Goal: Use online tool/utility: Utilize a website feature to perform a specific function

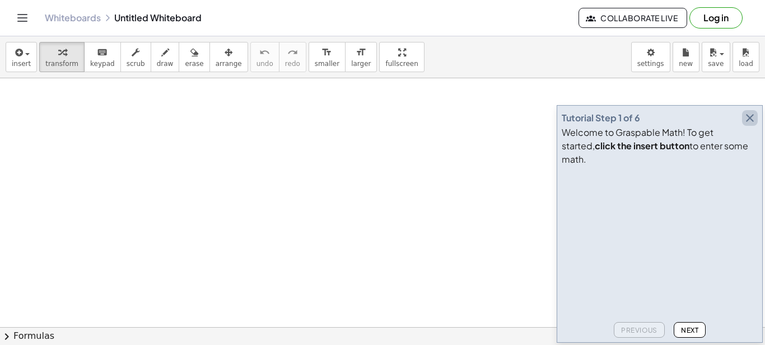
click at [750, 125] on icon "button" at bounding box center [749, 117] width 13 height 13
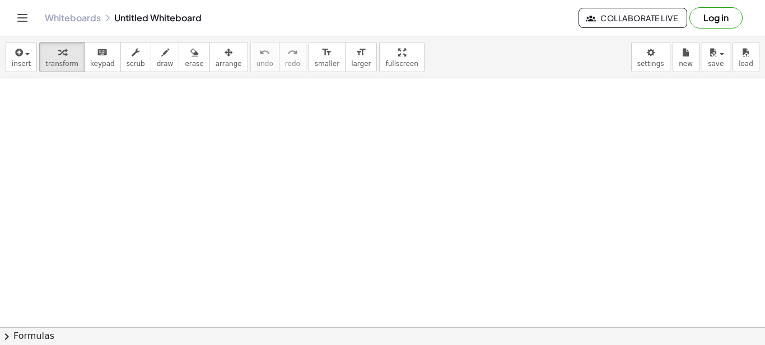
click at [32, 24] on div "Whiteboards Untitled Whiteboard Collaborate Live Log in" at bounding box center [382, 18] width 738 height 36
click at [17, 22] on icon "Toggle navigation" at bounding box center [22, 17] width 13 height 13
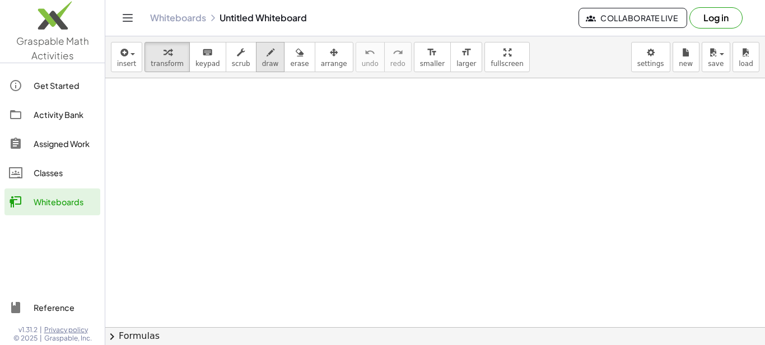
click at [262, 67] on span "draw" at bounding box center [270, 64] width 17 height 8
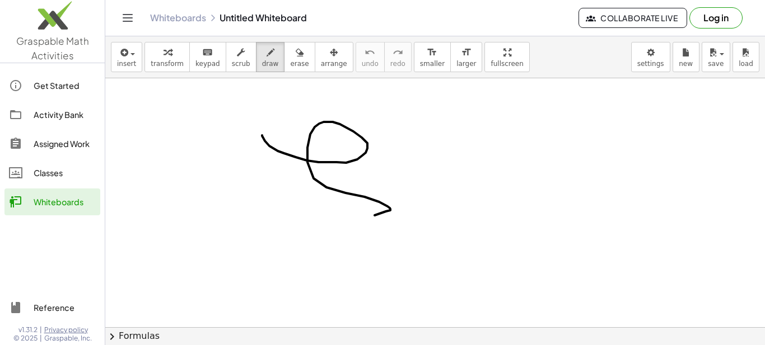
drag, startPoint x: 262, startPoint y: 135, endPoint x: 247, endPoint y: 198, distance: 63.8
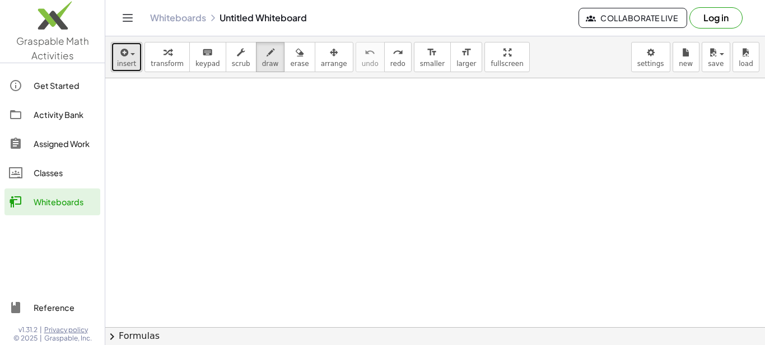
click at [129, 68] on span "insert" at bounding box center [126, 64] width 19 height 8
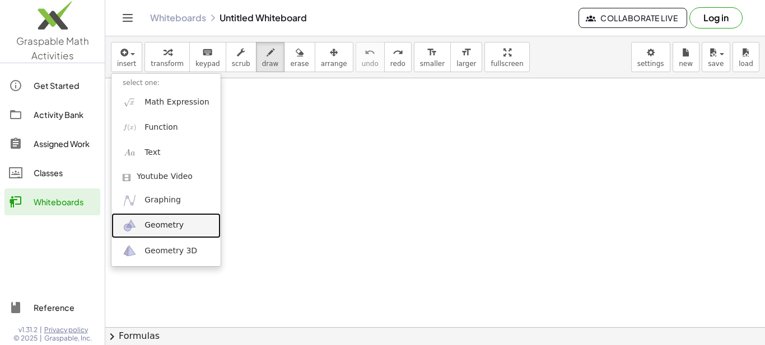
click at [175, 230] on span "Geometry" at bounding box center [163, 225] width 39 height 11
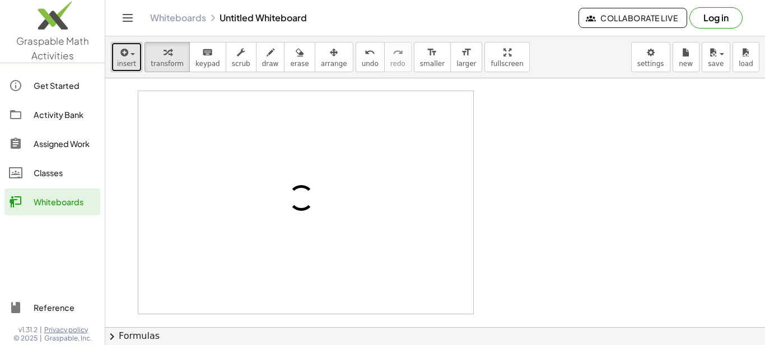
click at [134, 63] on button "insert" at bounding box center [126, 57] width 31 height 30
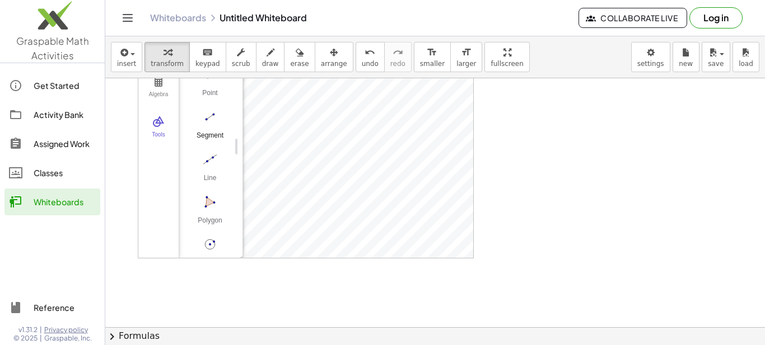
scroll to position [115, 0]
click at [213, 193] on button "Circle with Center through Point" at bounding box center [210, 199] width 45 height 40
click at [211, 143] on img "Polygon. Select all vertices, then first vertex again" at bounding box center [210, 146] width 45 height 18
click at [308, 74] on div "insert select one: Math Expression Function Text Youtube Video Graphing Geometr…" at bounding box center [435, 57] width 660 height 42
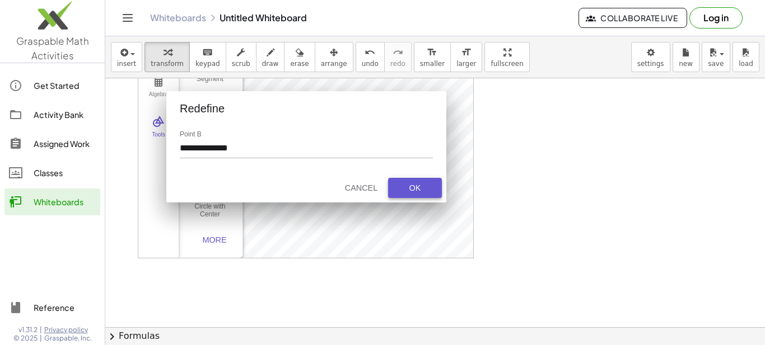
click at [402, 186] on div "OK" at bounding box center [415, 188] width 36 height 9
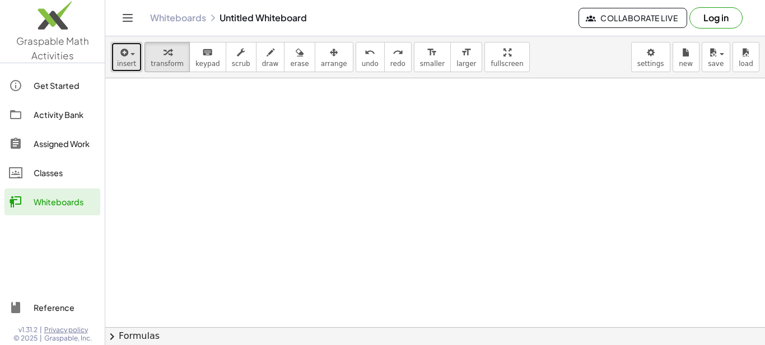
drag, startPoint x: 129, startPoint y: 62, endPoint x: 134, endPoint y: 64, distance: 6.0
click at [130, 62] on span "insert" at bounding box center [126, 64] width 19 height 8
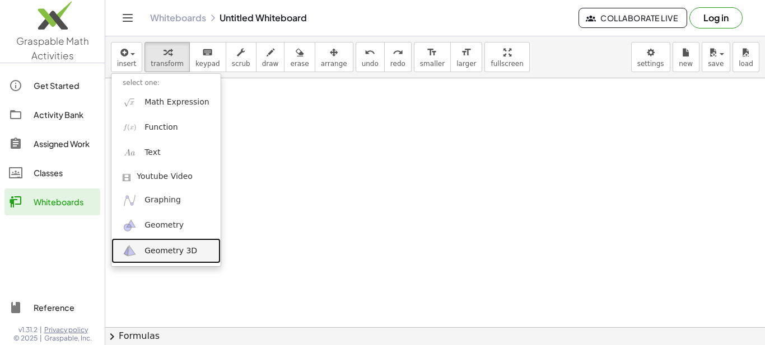
click at [172, 256] on span "Geometry 3D" at bounding box center [170, 251] width 53 height 11
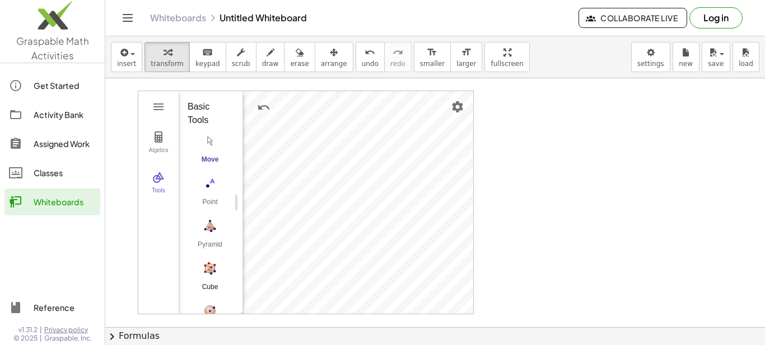
click at [217, 267] on img "Cube. Select two points or other corresponding objects" at bounding box center [210, 269] width 45 height 18
click at [200, 264] on img "Cube. Select two points or other corresponding objects" at bounding box center [210, 269] width 45 height 18
click at [207, 270] on img "Cube. Select two points or other corresponding objects" at bounding box center [210, 269] width 45 height 18
click at [261, 106] on img "Undo" at bounding box center [263, 107] width 13 height 13
click at [452, 111] on img "Settings" at bounding box center [457, 106] width 13 height 13
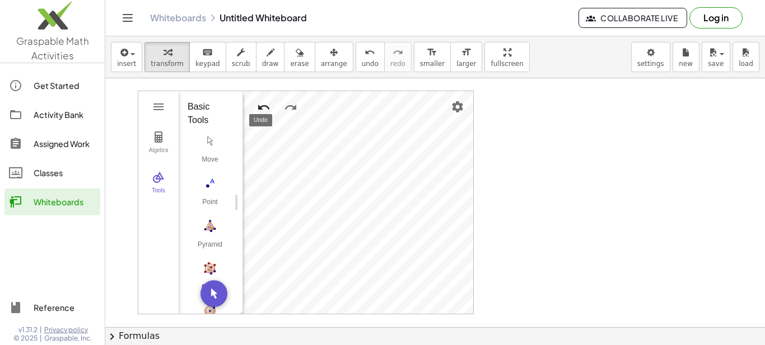
click at [261, 107] on img "Undo" at bounding box center [263, 107] width 13 height 13
click at [211, 231] on img "Pyramid. Select a polygon for bottom, then select top point" at bounding box center [210, 226] width 45 height 18
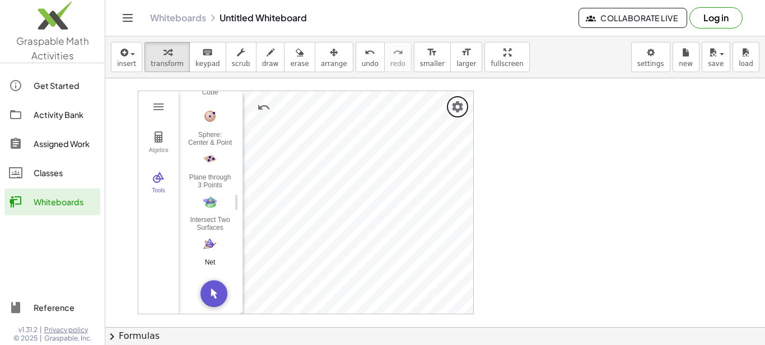
scroll to position [200, 0]
click at [121, 66] on span "insert" at bounding box center [126, 64] width 19 height 8
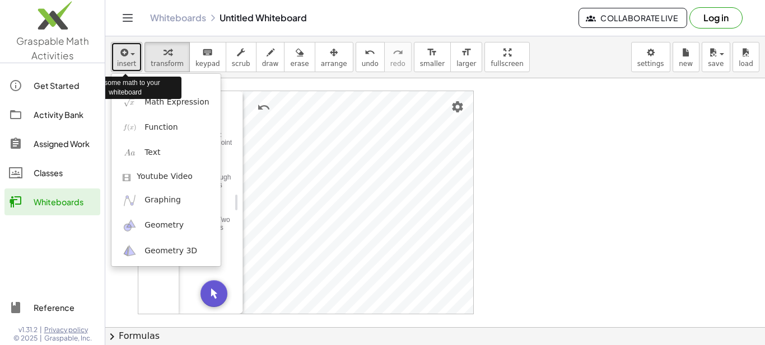
click at [121, 66] on span "insert" at bounding box center [126, 64] width 19 height 8
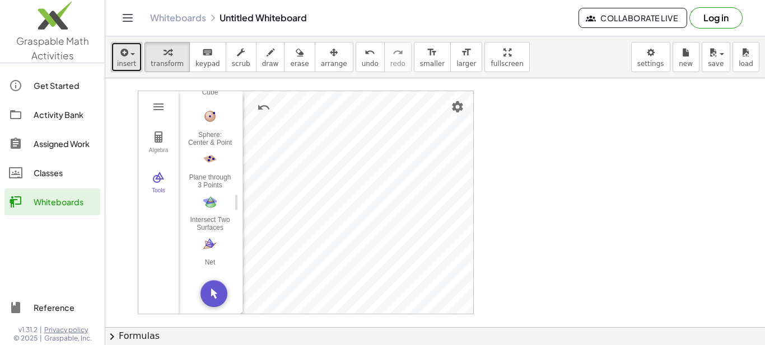
click at [125, 60] on span "insert" at bounding box center [126, 64] width 19 height 8
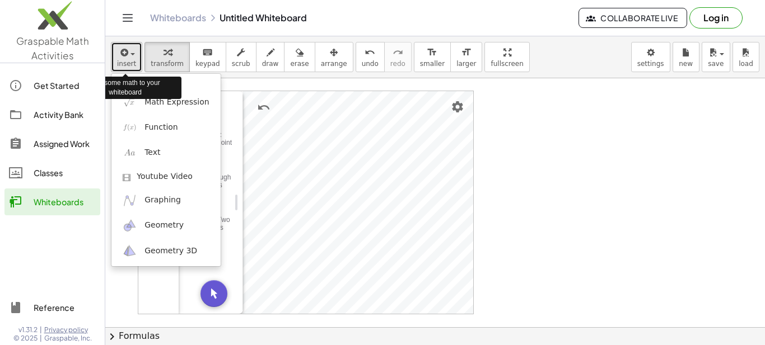
click at [126, 60] on span "insert" at bounding box center [126, 64] width 19 height 8
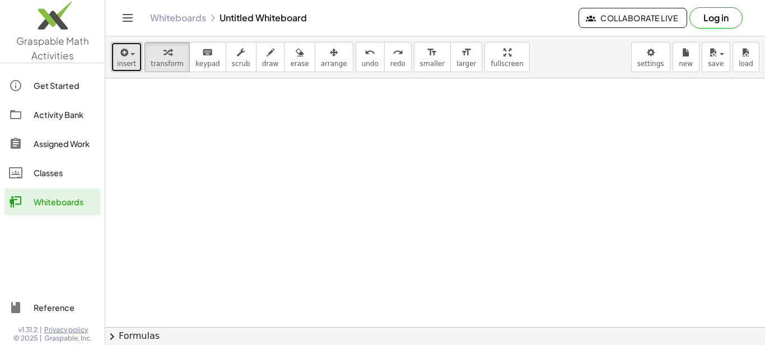
click at [119, 63] on span "insert" at bounding box center [126, 64] width 19 height 8
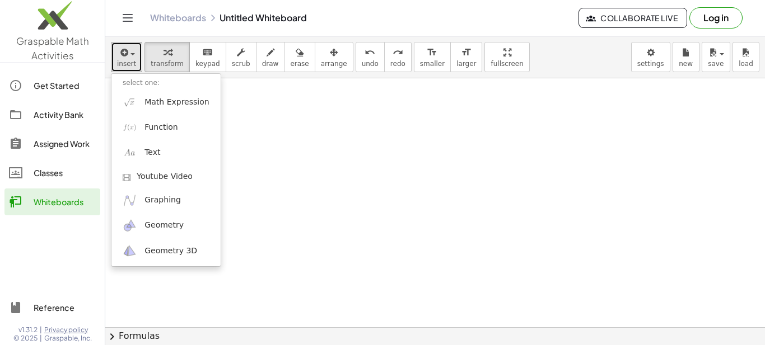
click at [420, 200] on div at bounding box center [435, 307] width 660 height 571
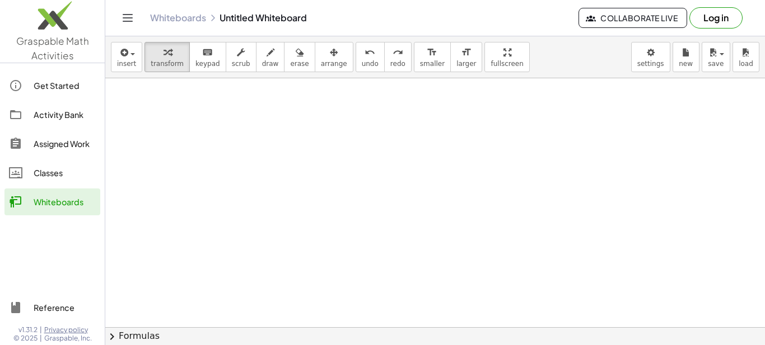
click at [120, 18] on button "Toggle navigation" at bounding box center [128, 18] width 18 height 18
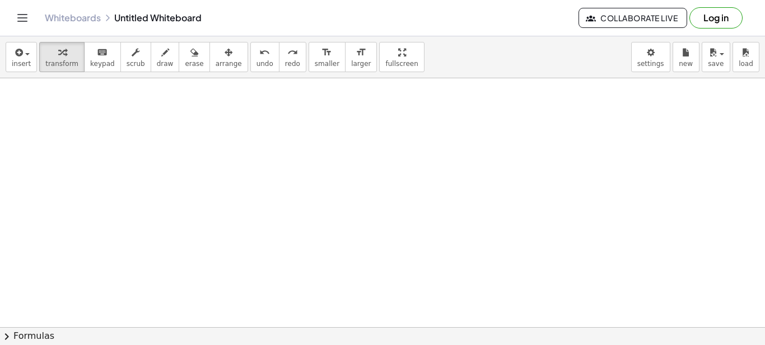
click at [18, 18] on icon "Toggle navigation" at bounding box center [23, 18] width 10 height 7
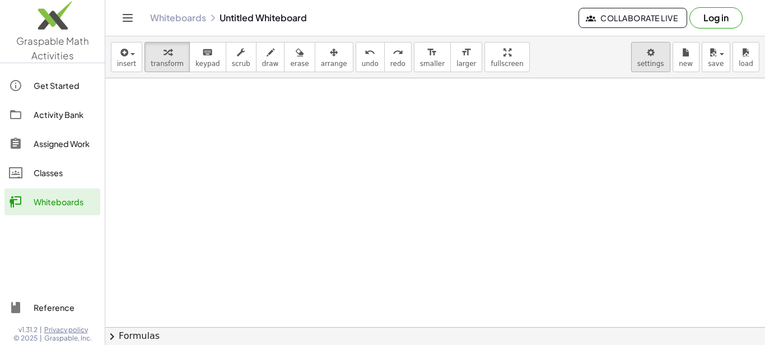
click at [640, 60] on body "Graspable Math Activities Get Started Activity Bank Assigned Work Classes White…" at bounding box center [382, 172] width 765 height 345
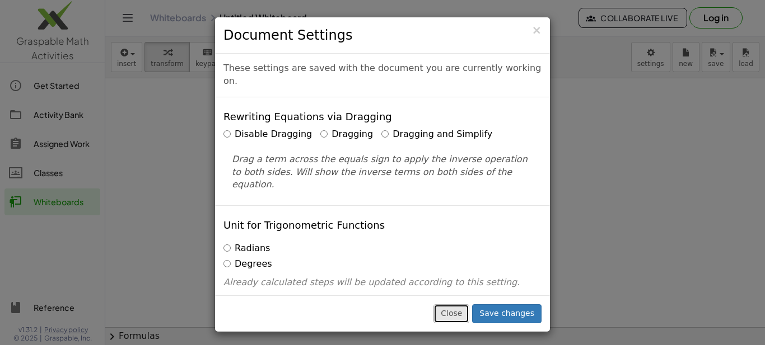
click at [462, 312] on button "Close" at bounding box center [451, 314] width 36 height 19
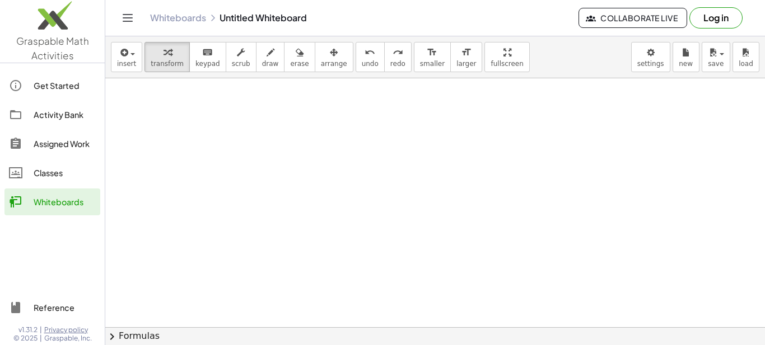
click at [41, 199] on div "Whiteboards" at bounding box center [65, 201] width 62 height 13
click at [46, 177] on div "Classes" at bounding box center [65, 172] width 62 height 13
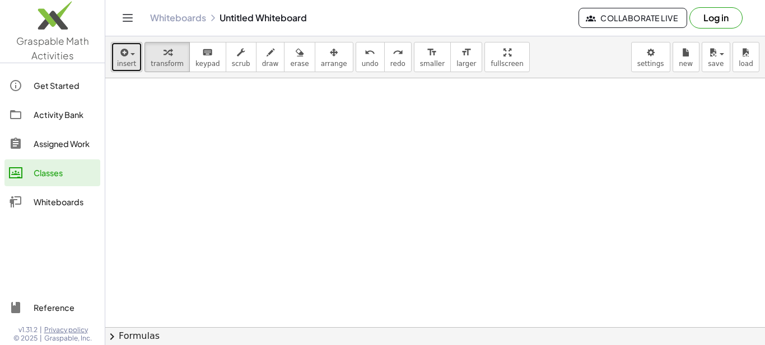
click at [116, 54] on button "insert" at bounding box center [126, 57] width 31 height 30
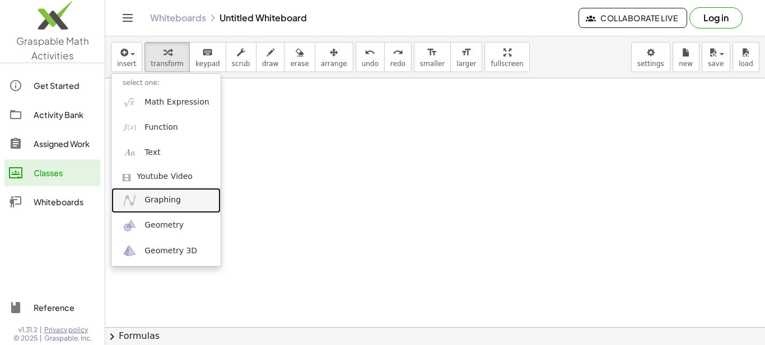
click at [172, 208] on link "Graphing" at bounding box center [165, 200] width 109 height 25
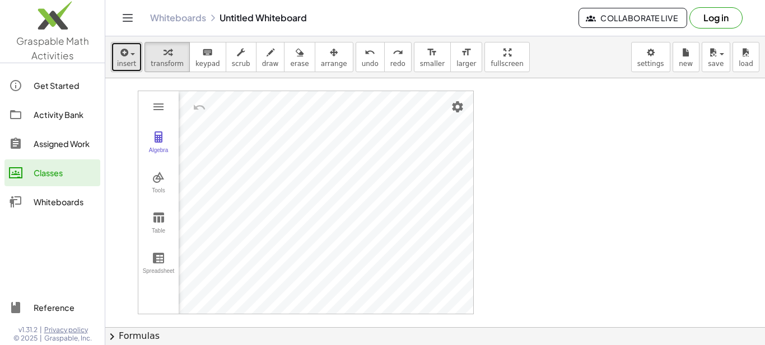
click at [121, 66] on span "insert" at bounding box center [126, 64] width 19 height 8
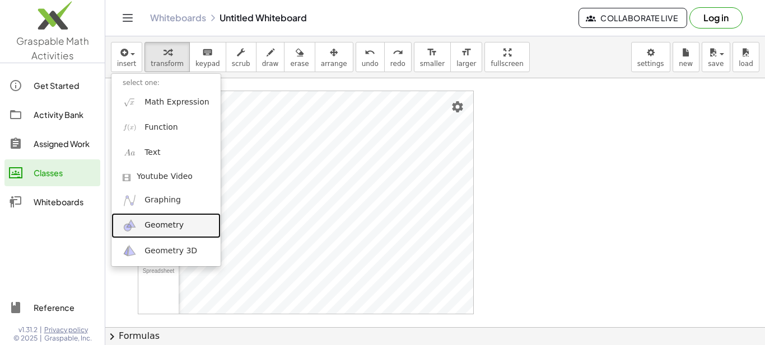
click at [148, 221] on span "Geometry" at bounding box center [163, 225] width 39 height 11
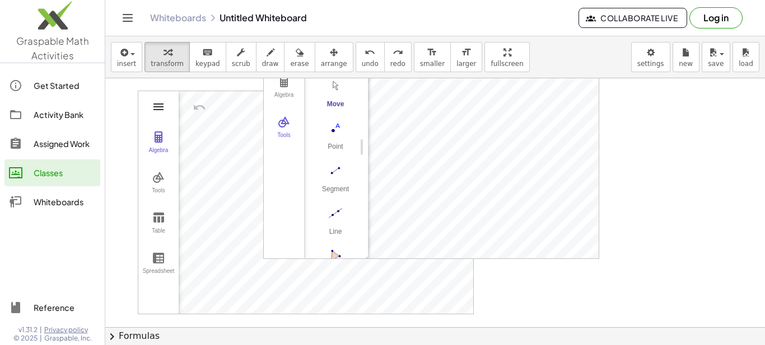
click at [155, 104] on img "Graphing Calculator" at bounding box center [158, 106] width 13 height 13
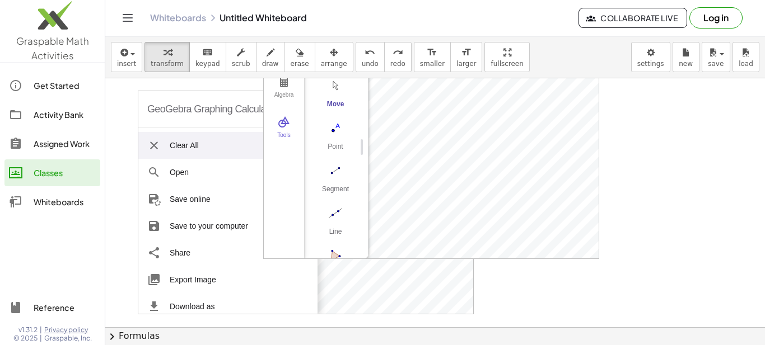
click at [178, 144] on li "Clear All" at bounding box center [225, 145] width 174 height 27
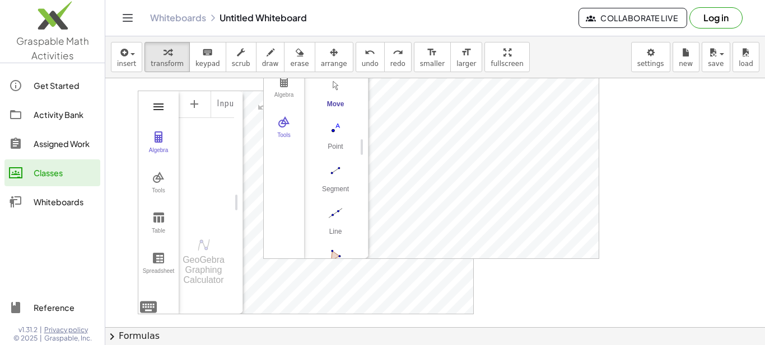
click at [158, 106] on img "Graphing Calculator" at bounding box center [158, 106] width 13 height 13
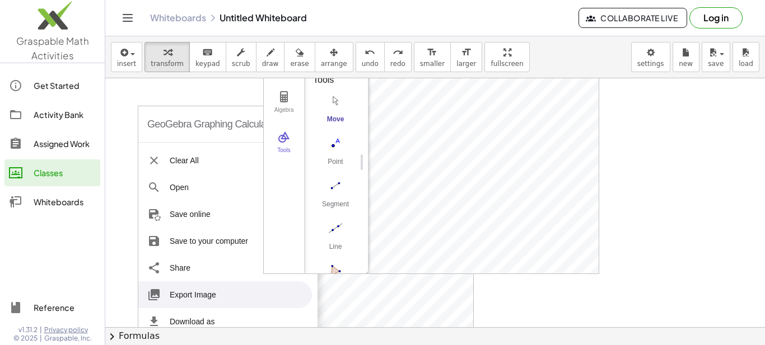
scroll to position [0, 0]
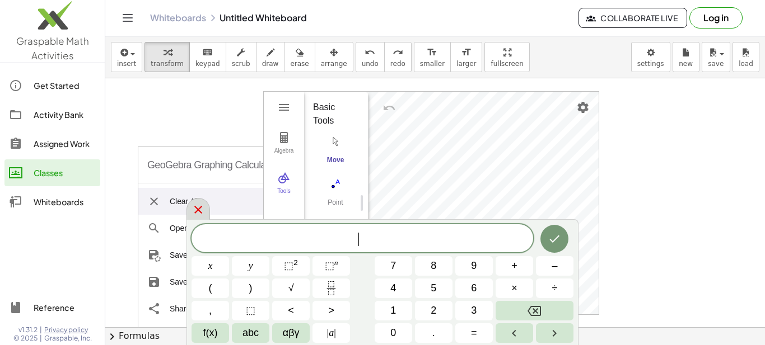
click at [200, 209] on icon at bounding box center [197, 209] width 13 height 13
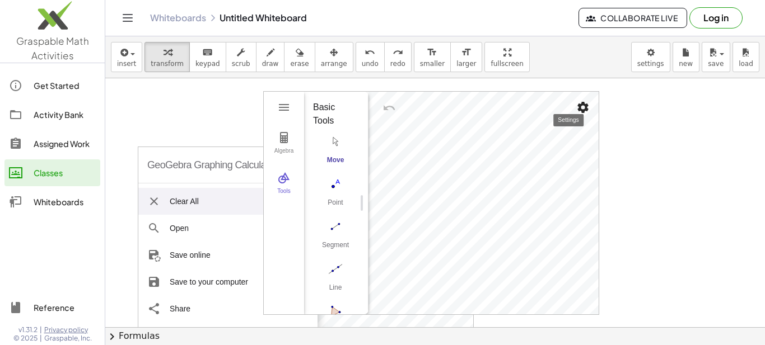
click at [586, 109] on img "Settings" at bounding box center [582, 107] width 13 height 13
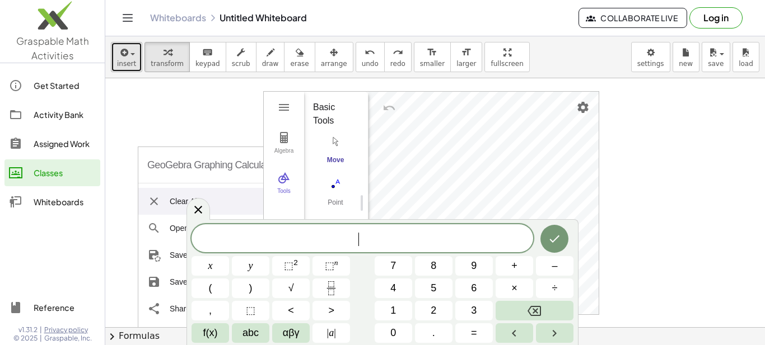
click at [116, 58] on button "insert" at bounding box center [126, 57] width 31 height 30
